Goal: Task Accomplishment & Management: Use online tool/utility

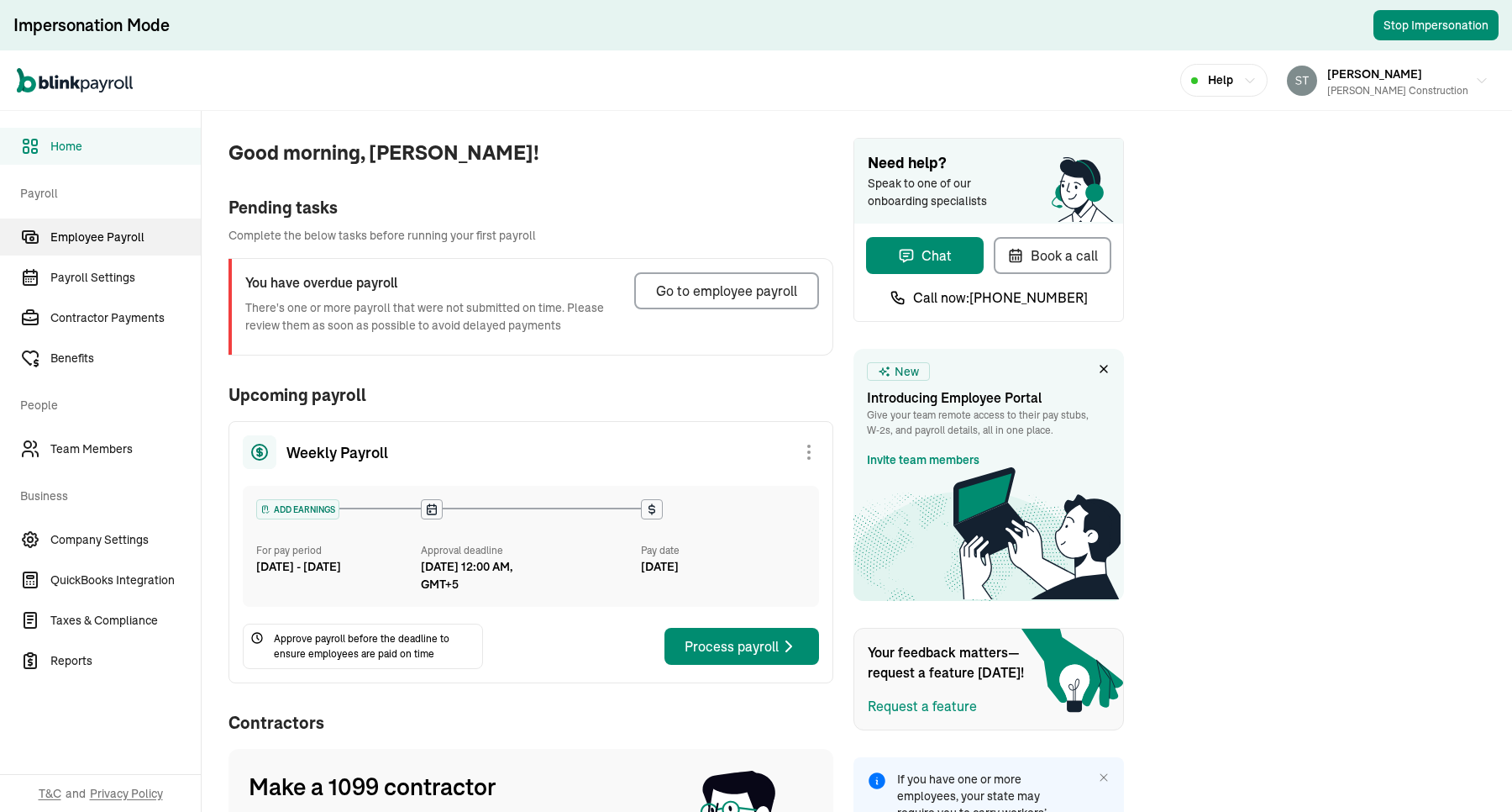
click at [86, 233] on span "Employee Payroll" at bounding box center [126, 238] width 151 height 18
click at [117, 233] on span "Employee Payroll" at bounding box center [126, 238] width 151 height 18
click at [579, 195] on div "Pending tasks" at bounding box center [531, 207] width 604 height 25
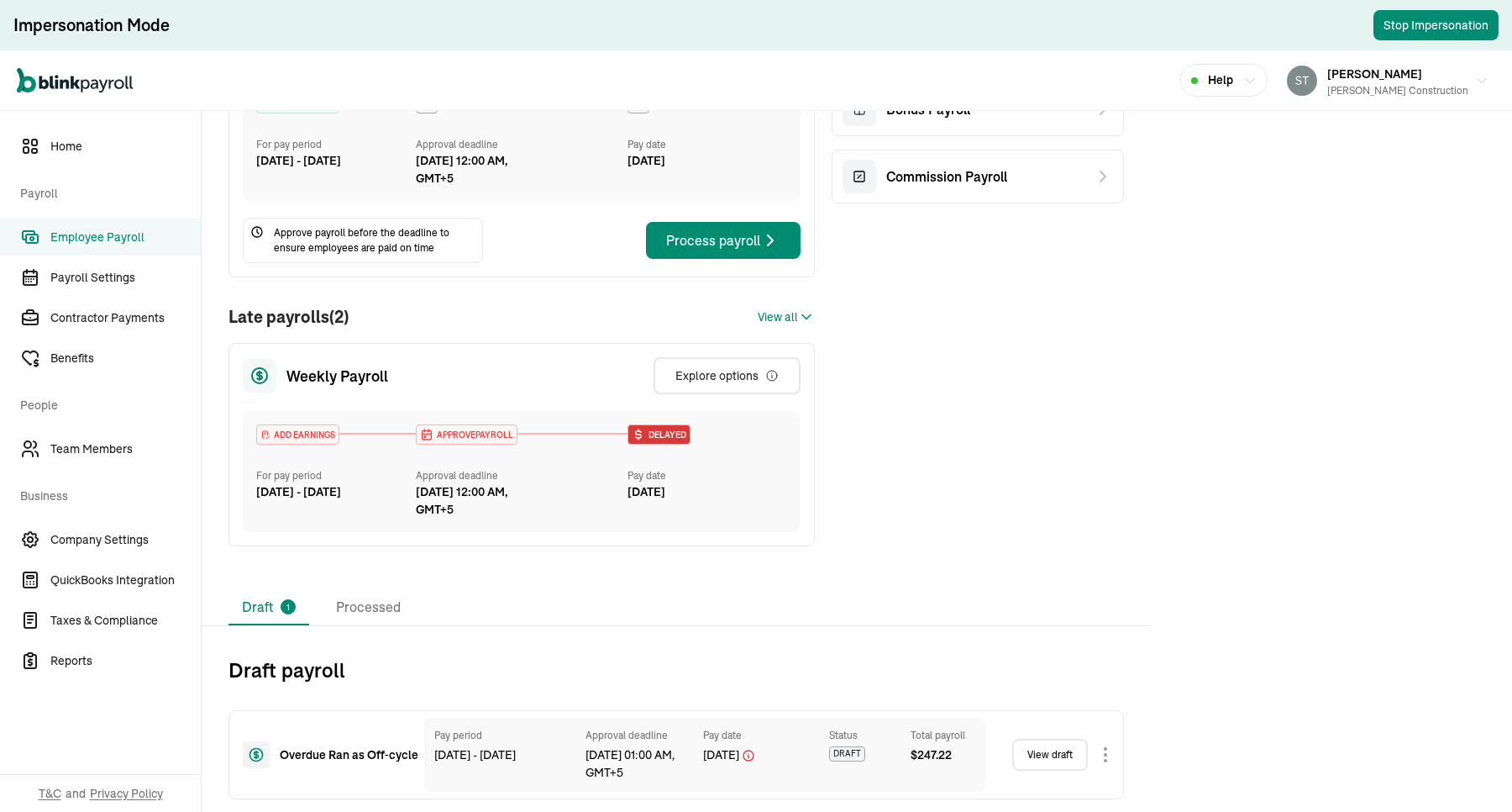
scroll to position [178, 0]
click at [728, 371] on div "Explore options" at bounding box center [726, 374] width 103 height 17
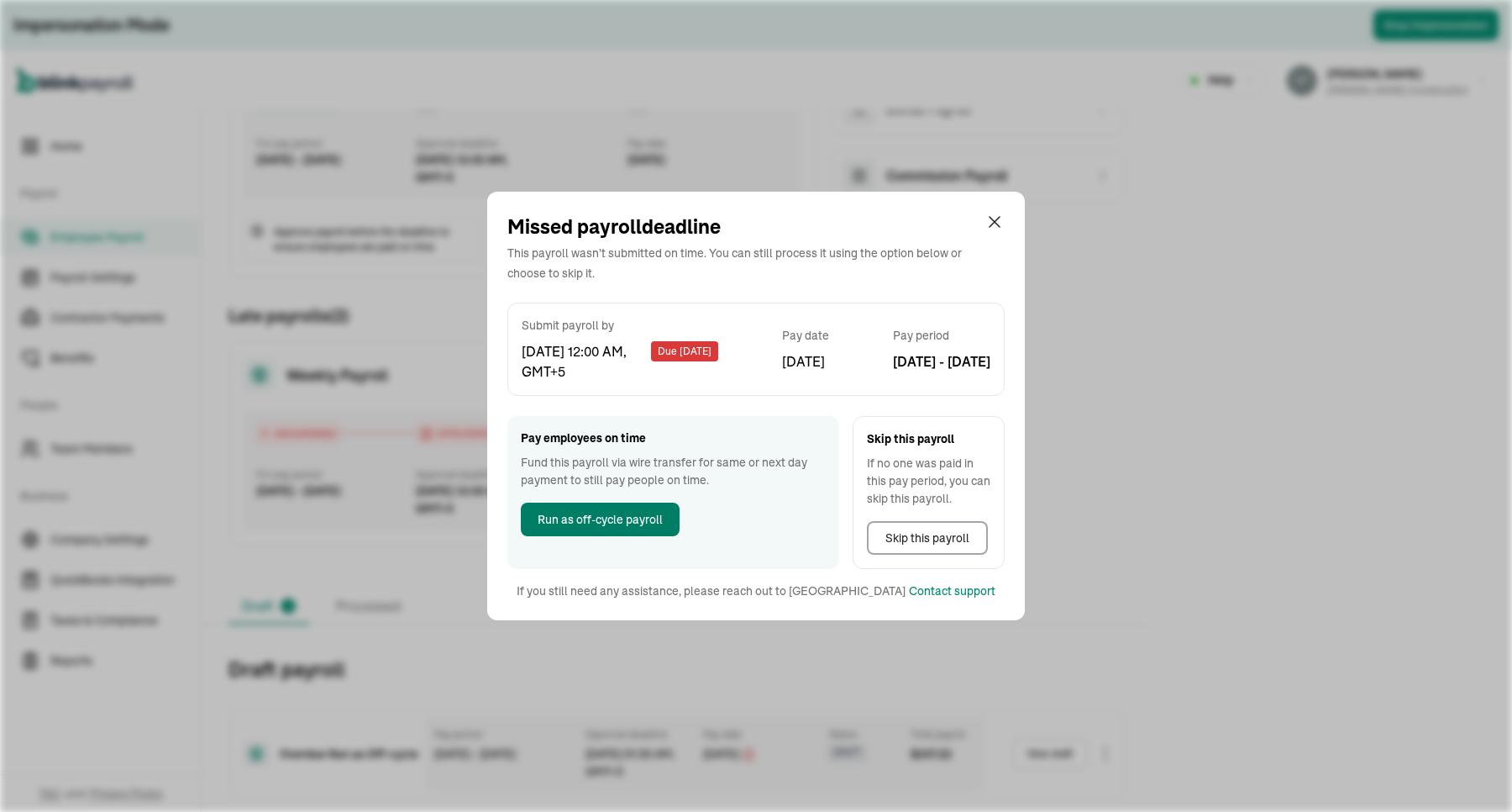
click at [612, 520] on span "Run as off-cycle payroll" at bounding box center [600, 520] width 126 height 18
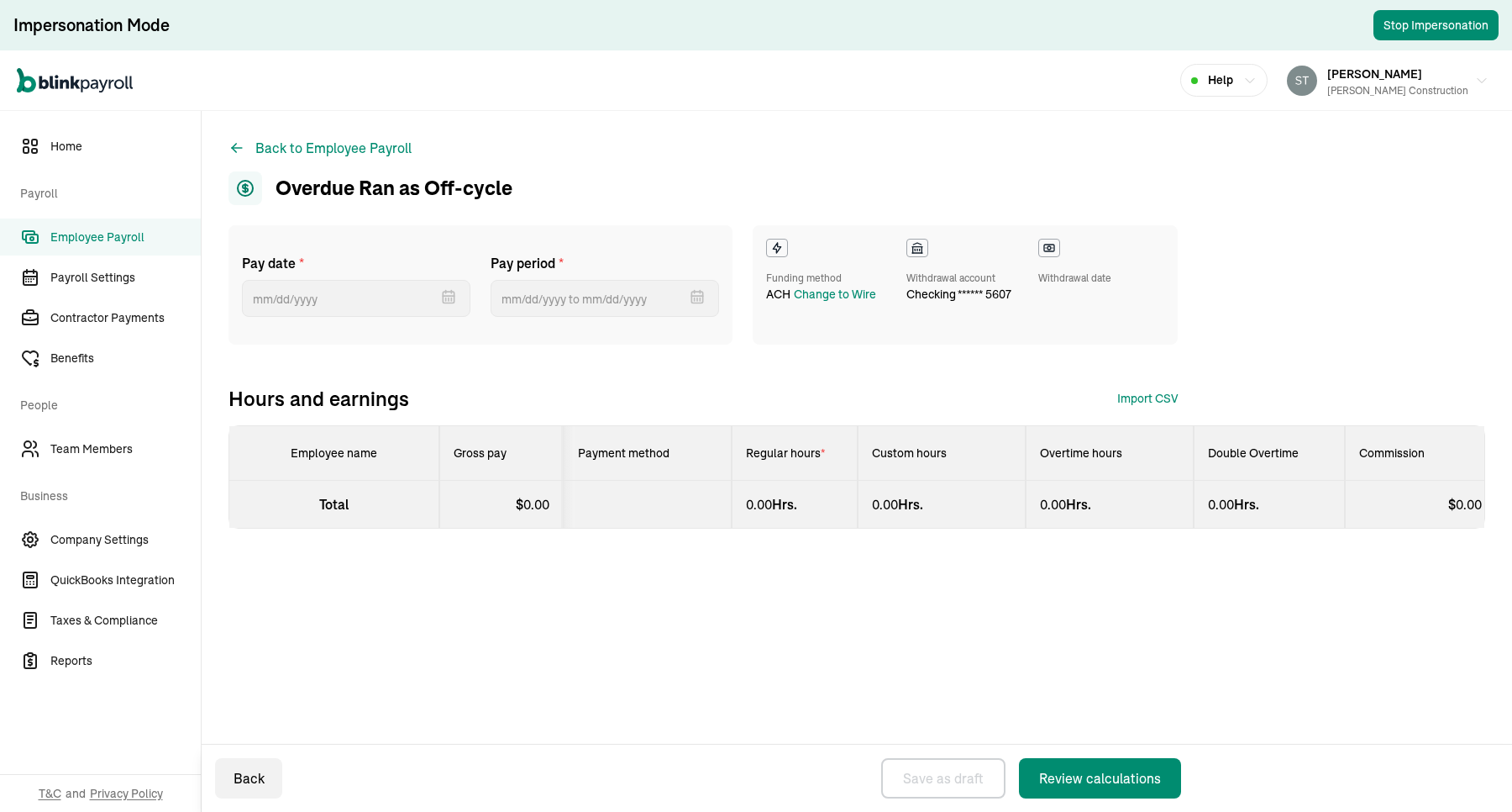
select select "direct_deposit"
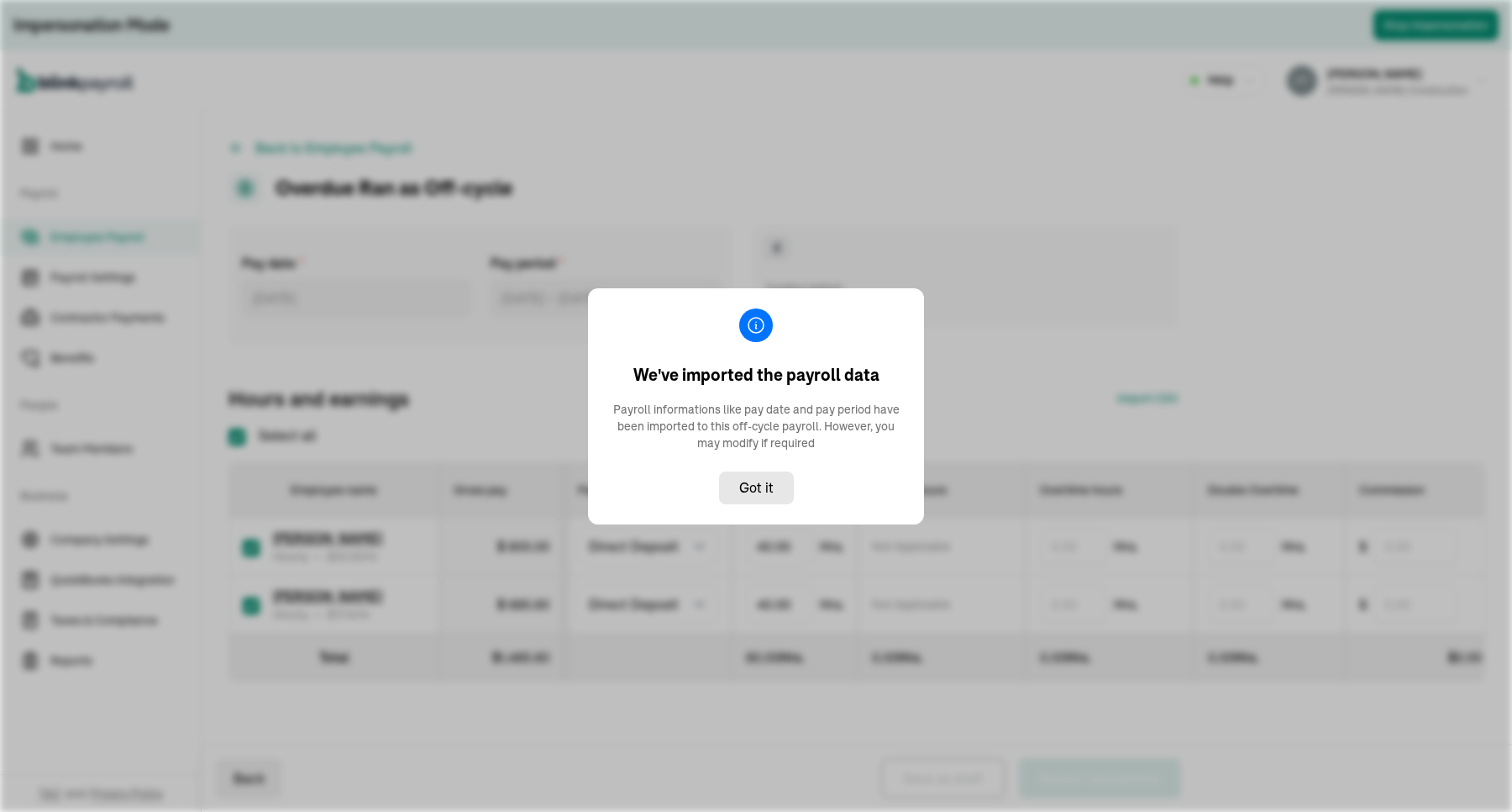
checkbox input "true"
type input "[DATE] ~ [DATE]"
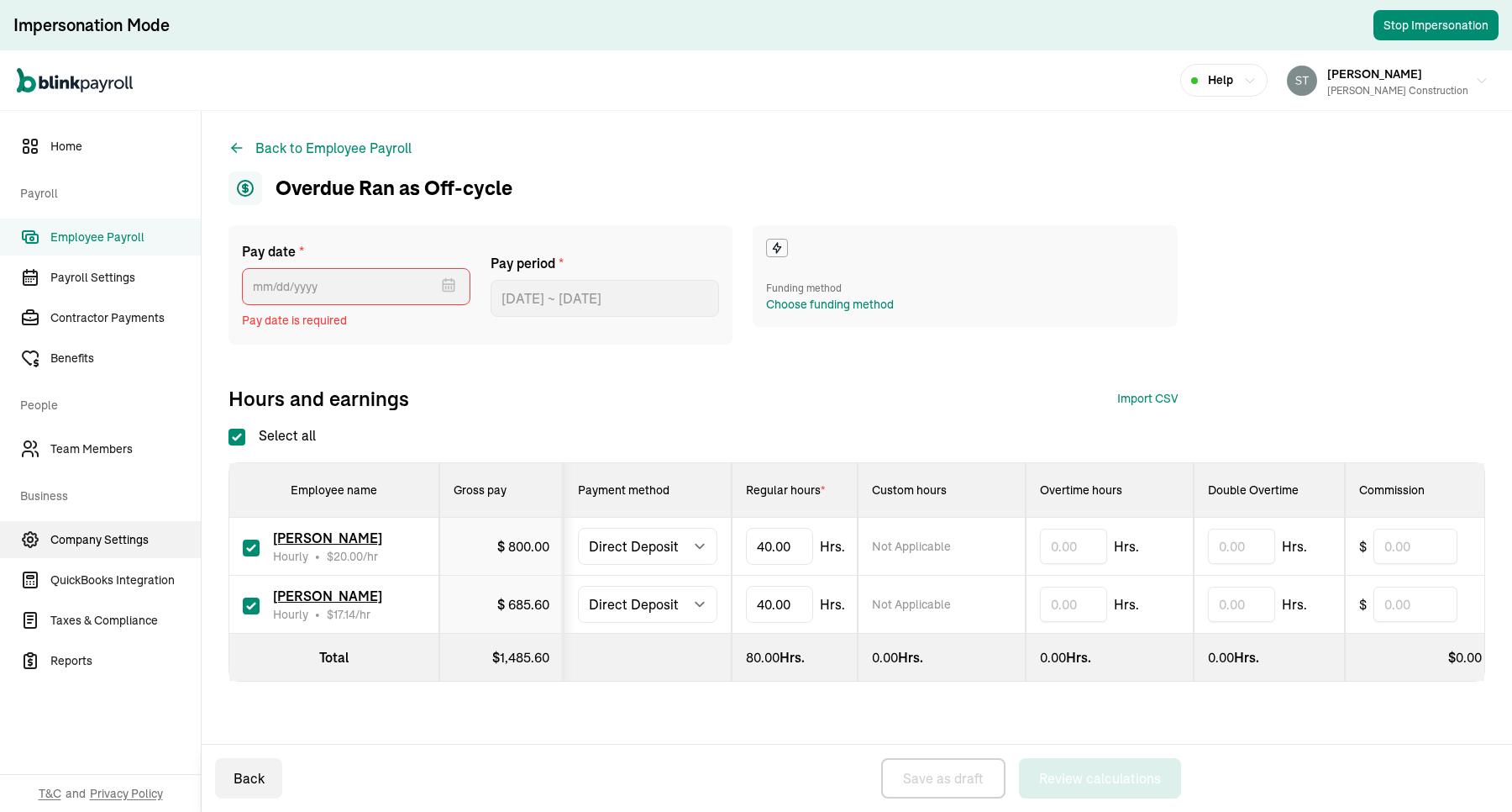
click at [110, 550] on link "Company Settings" at bounding box center [100, 539] width 201 height 37
select select "direct_deposit"
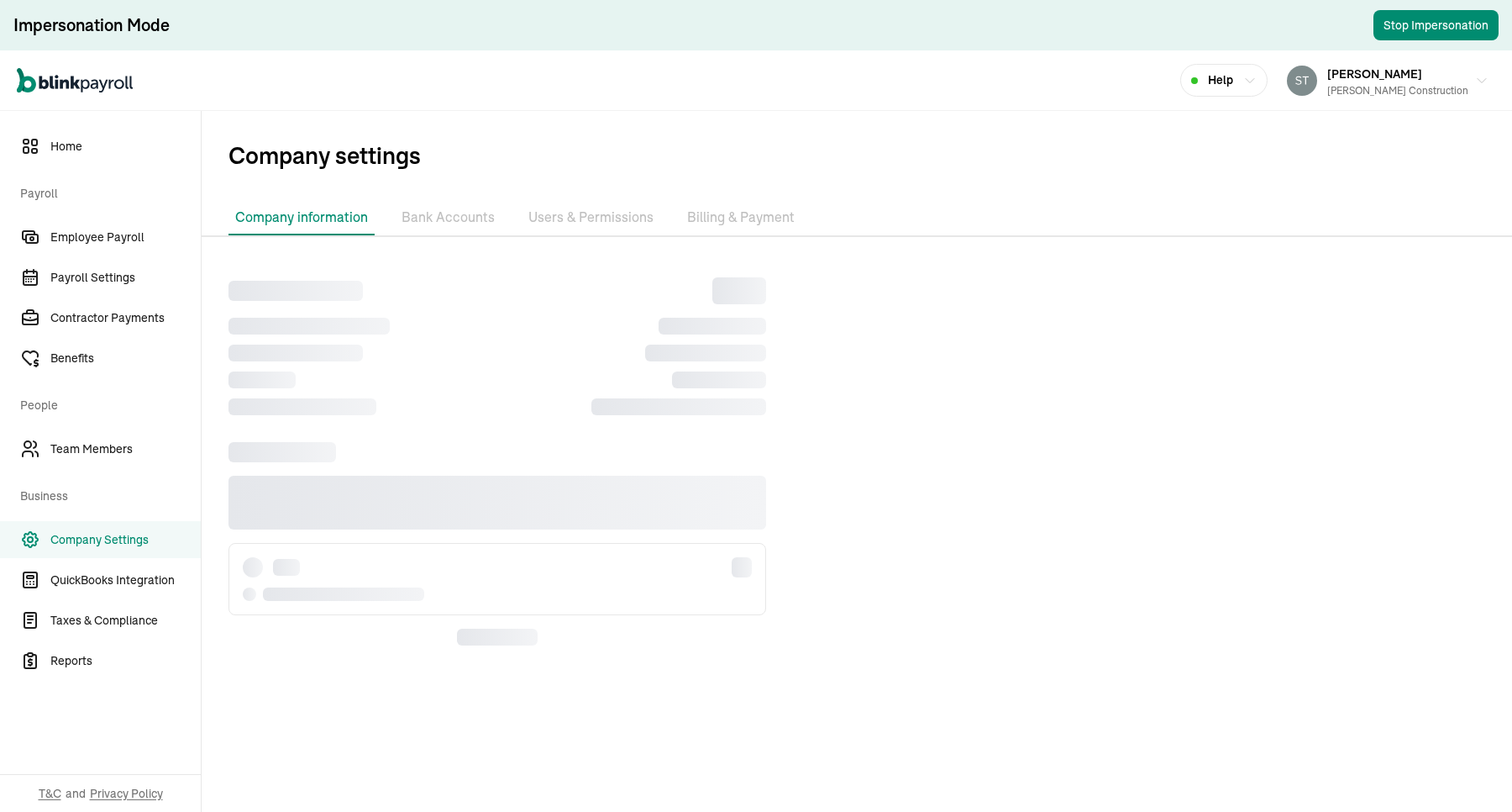
click at [743, 216] on li "Billing & Payment" at bounding box center [741, 217] width 121 height 35
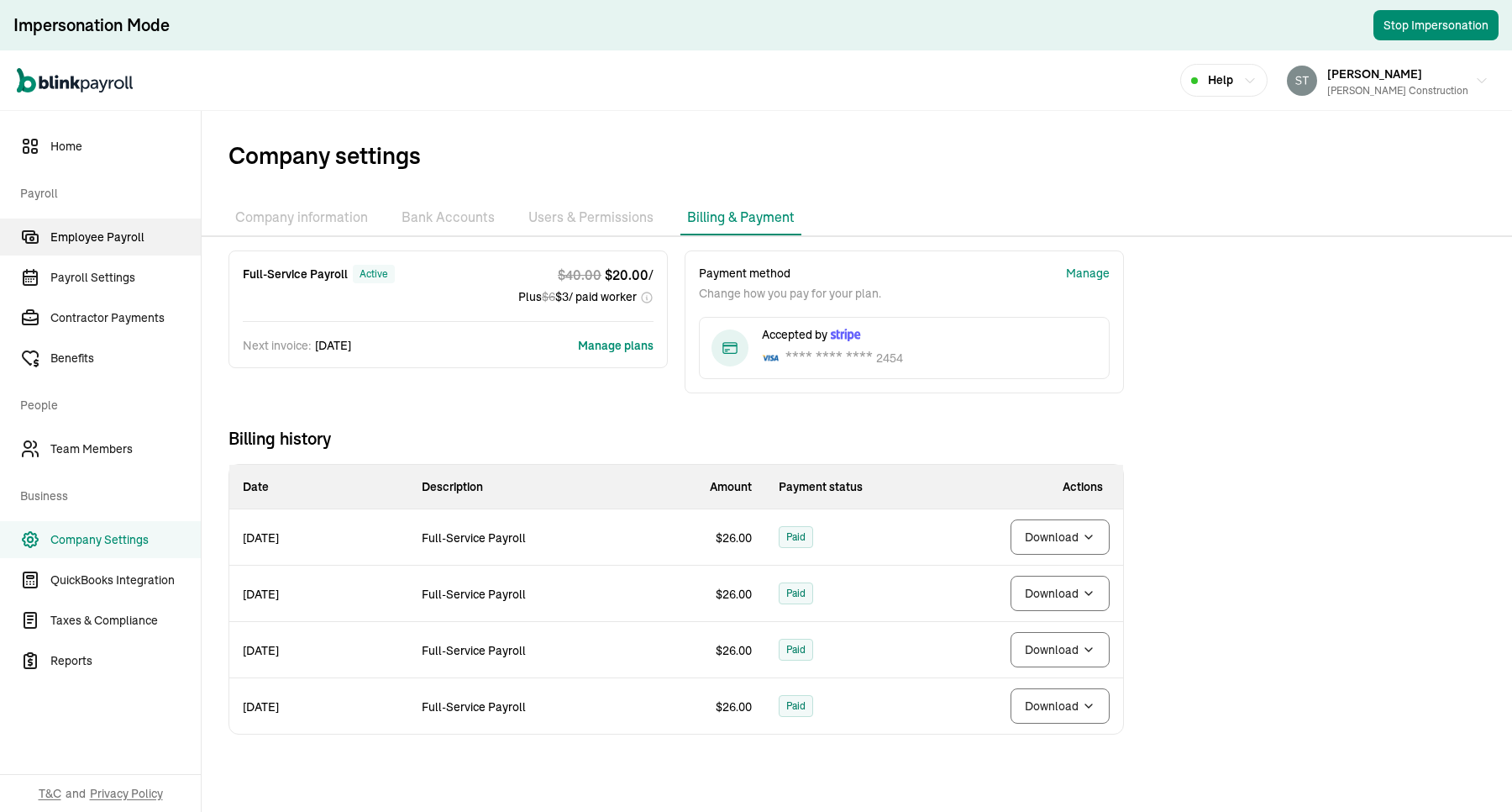
click at [101, 246] on link "Employee Payroll" at bounding box center [100, 236] width 201 height 37
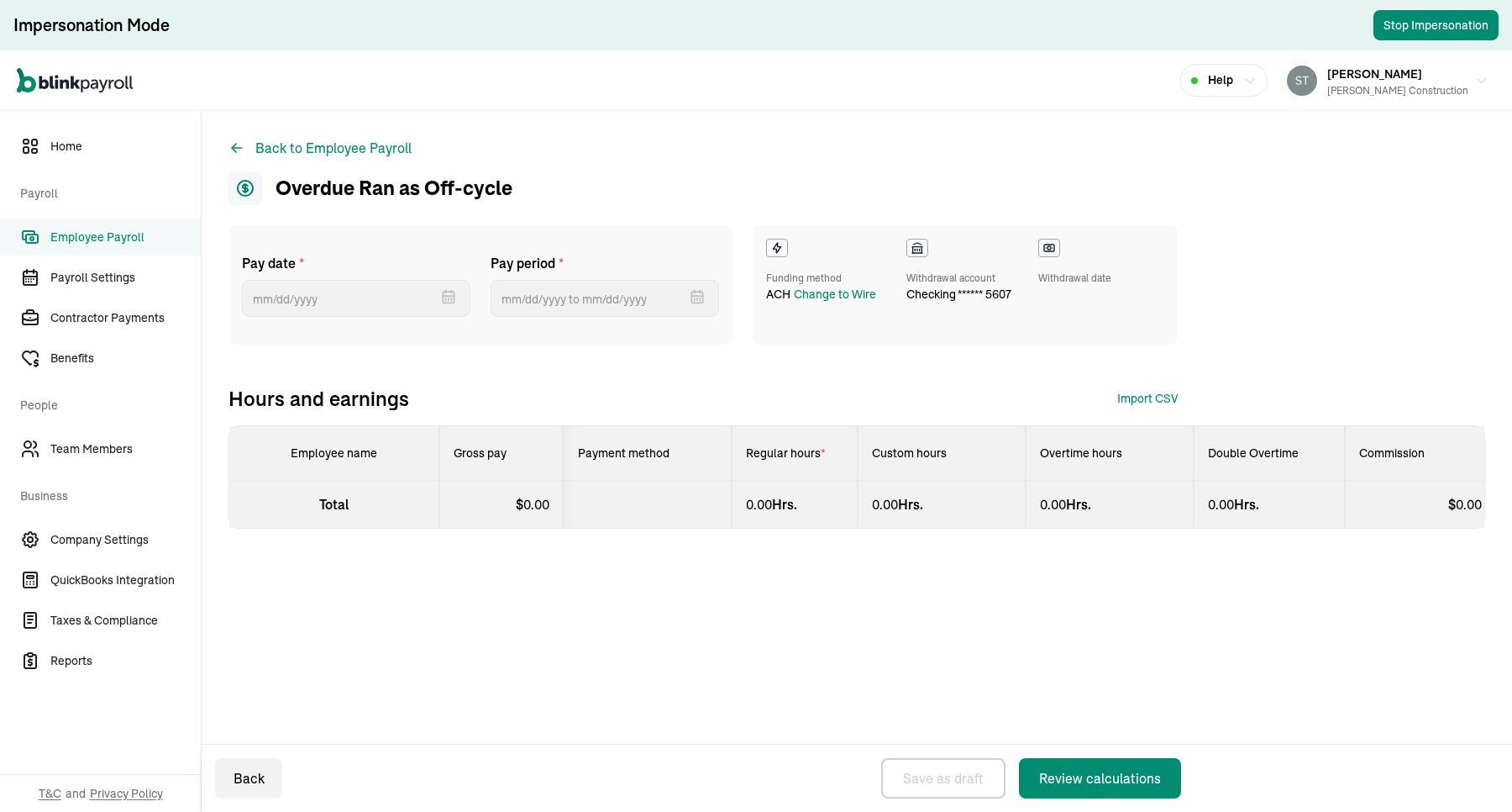
select select "direct_deposit"
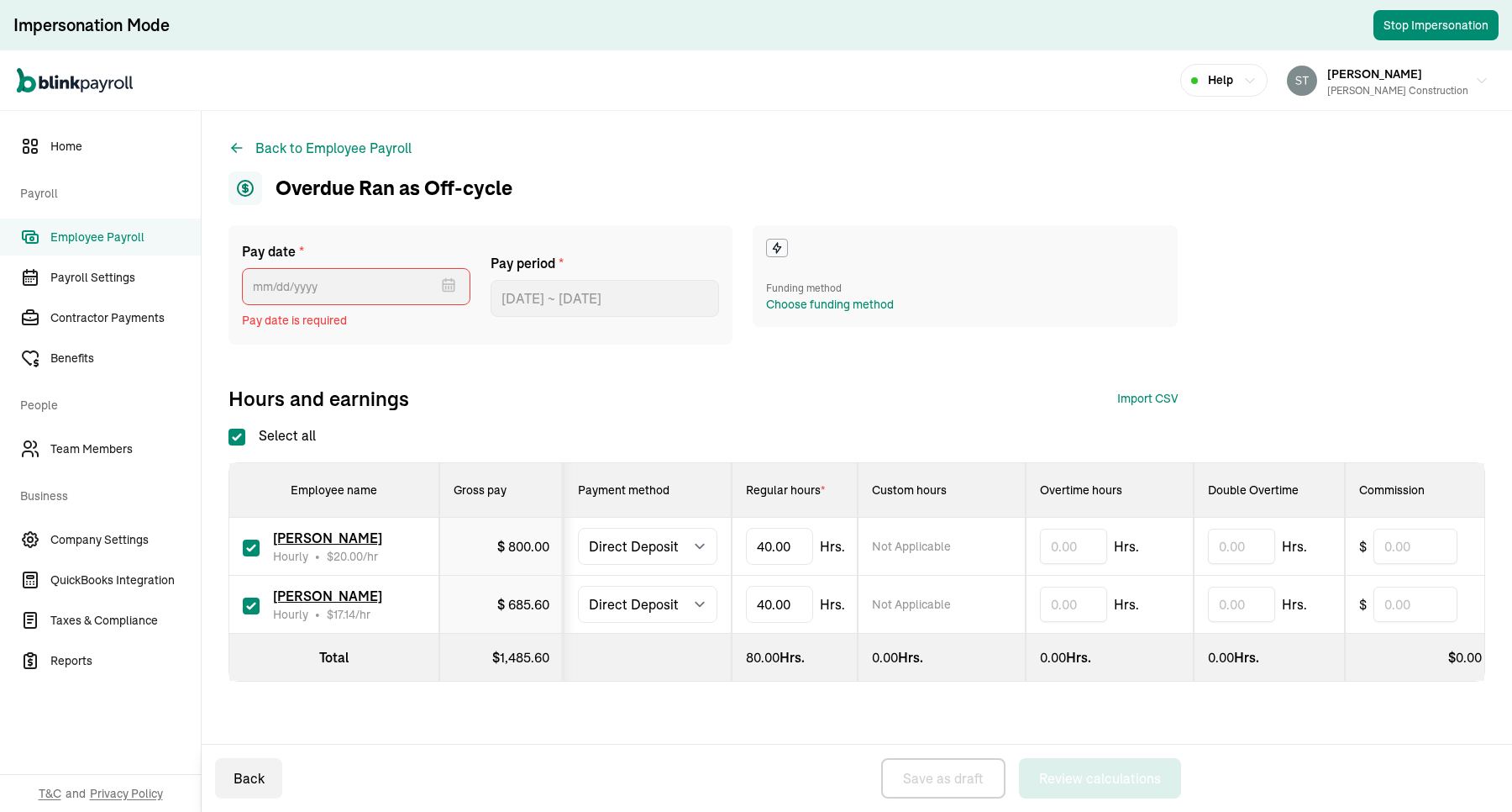
type input "[DATE] ~ [DATE]"
